Goal: Task Accomplishment & Management: Use online tool/utility

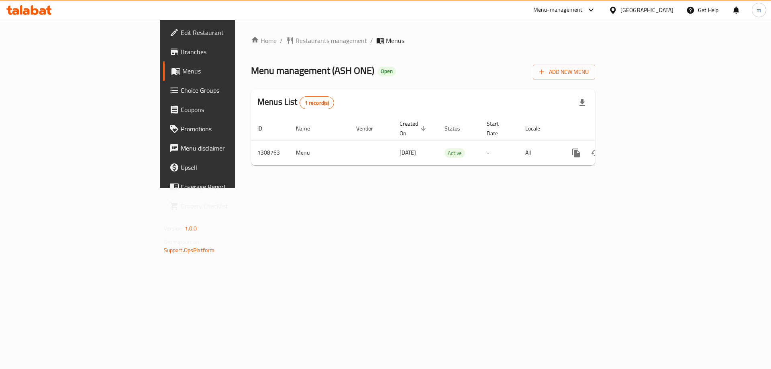
click at [181, 95] on span "Choice Groups" at bounding box center [232, 91] width 102 height 10
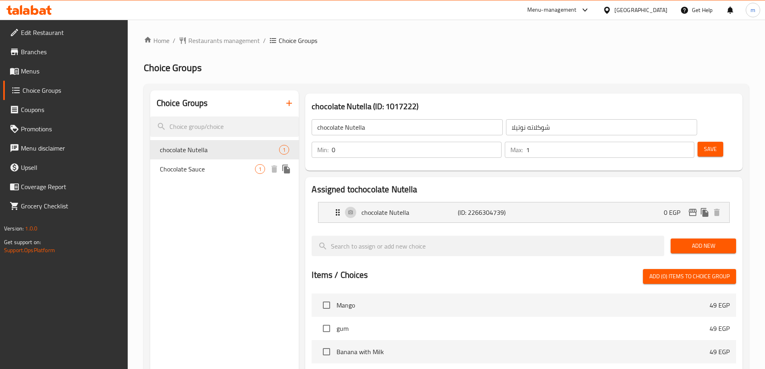
click at [204, 167] on span "Chocolate Sauce" at bounding box center [208, 169] width 96 height 10
type input "Chocolate Sauce"
type input "صوص شوكلاته"
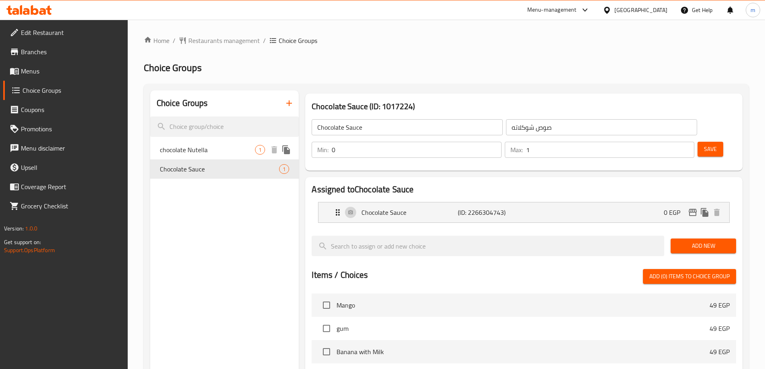
click at [202, 159] on div "chocolate Nutella 1" at bounding box center [224, 149] width 149 height 19
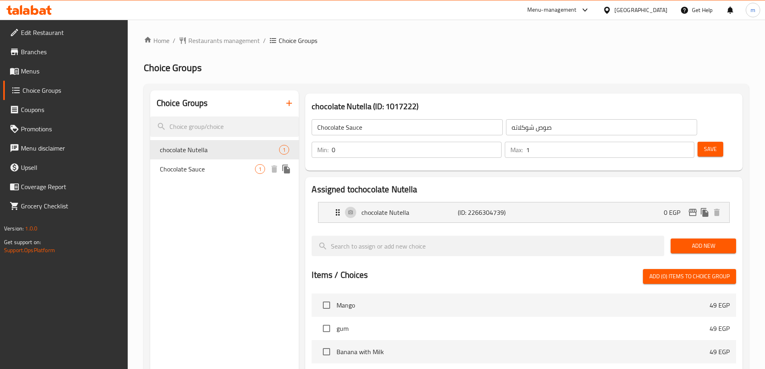
type input "chocolate Nutella"
type input "شوكلاته نوتيلا"
click at [203, 165] on span "Chocolate Sauce" at bounding box center [208, 169] width 96 height 10
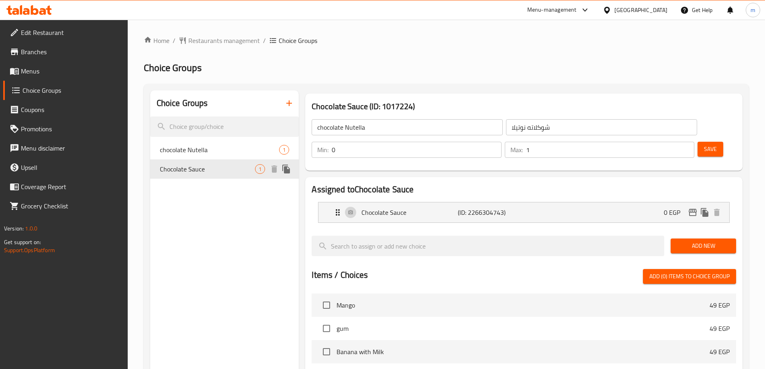
type input "Chocolate Sauce"
type input "صوص شوكلاته"
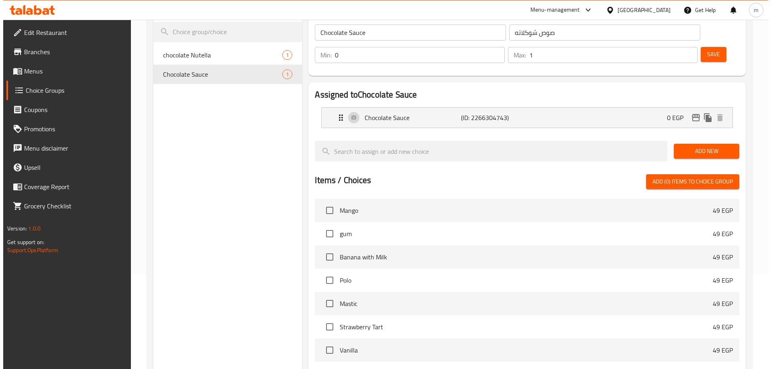
scroll to position [209, 0]
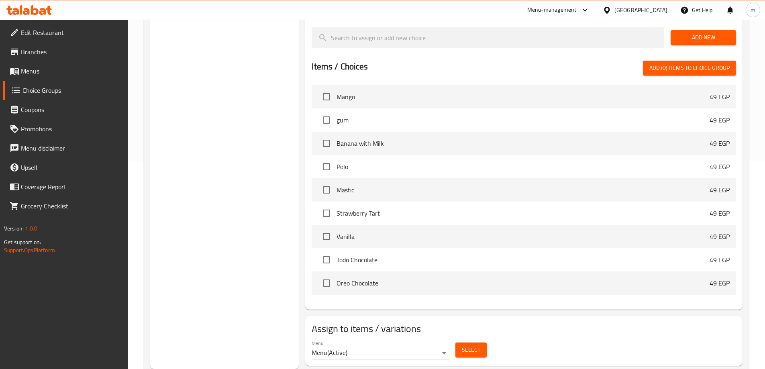
click at [475, 339] on div "Select" at bounding box center [471, 349] width 38 height 21
click at [468, 345] on span "Select" at bounding box center [471, 350] width 18 height 10
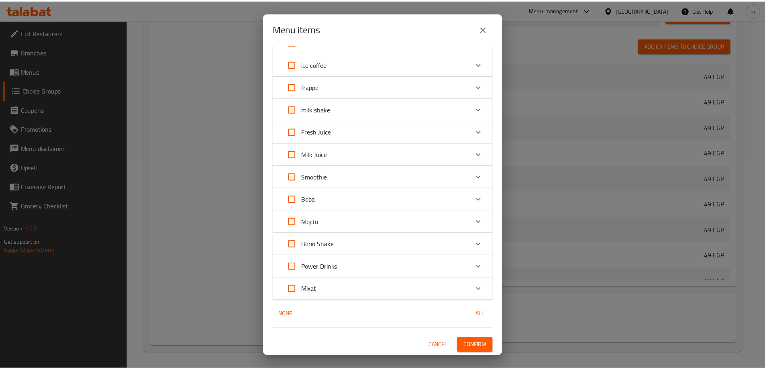
scroll to position [0, 0]
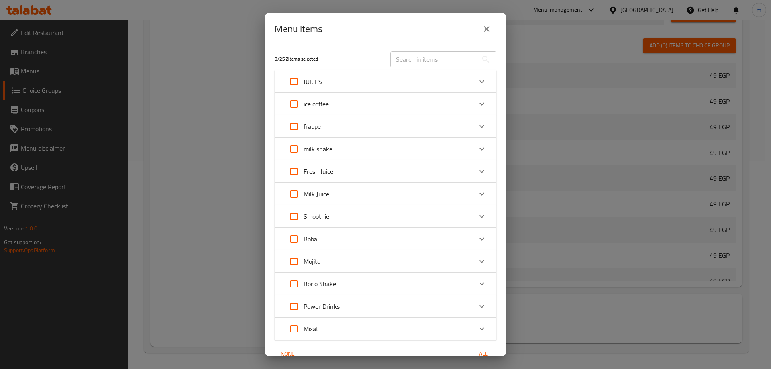
click at [486, 30] on icon "close" at bounding box center [487, 29] width 6 height 6
